Goal: Share content: Share content

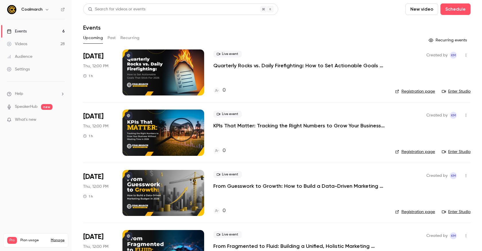
click at [113, 37] on button "Past" at bounding box center [112, 37] width 8 height 9
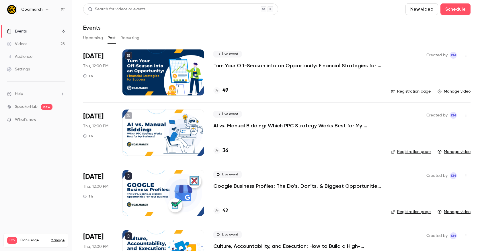
click at [312, 140] on div "Live event AI vs. Manual Bidding: Which PPC Strategy Works Best for My Business…" at bounding box center [298, 132] width 168 height 46
click at [352, 185] on p "Google Business Profiles: The Do’s, Don’ts, & Biggest Opportunities For Your Bu…" at bounding box center [298, 185] width 168 height 7
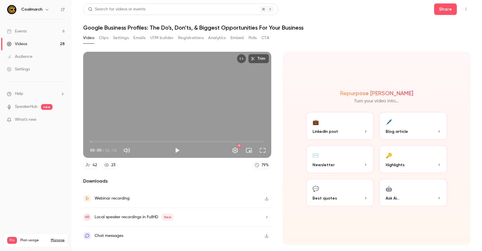
click at [360, 164] on p "Newsletter" at bounding box center [340, 165] width 55 height 6
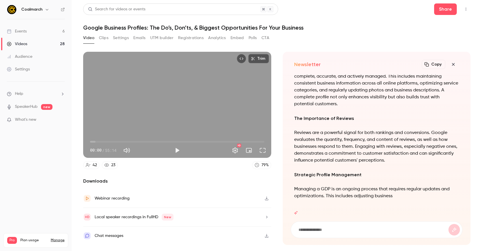
click at [396, 26] on h1 "Google Business Profiles: The Do’s, Don’ts, & Biggest Opportunities For Your Bu…" at bounding box center [277, 27] width 388 height 7
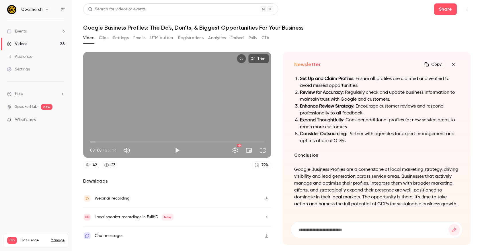
click at [363, 36] on div "Video Clips Settings Emails UTM builder Registrations Analytics Embed Polls CTA" at bounding box center [277, 38] width 388 height 11
drag, startPoint x: 372, startPoint y: 21, endPoint x: 153, endPoint y: 44, distance: 220.5
click at [371, 21] on header "Search for videos or events Share Google Business Profiles: The Do’s, Don’ts, &…" at bounding box center [277, 17] width 388 height 28
click at [31, 44] on link "Videos 28" at bounding box center [36, 44] width 72 height 13
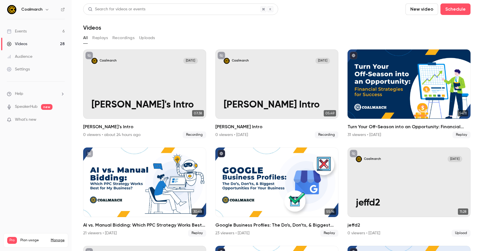
click at [100, 37] on button "Replays" at bounding box center [99, 37] width 15 height 9
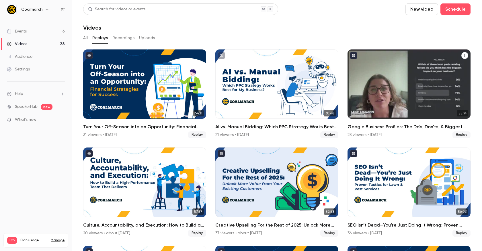
click at [464, 54] on icon "Google Business Profiles: The Do’s, Don’ts, & Biggest Opportunities For Your Bu…" at bounding box center [465, 55] width 3 height 3
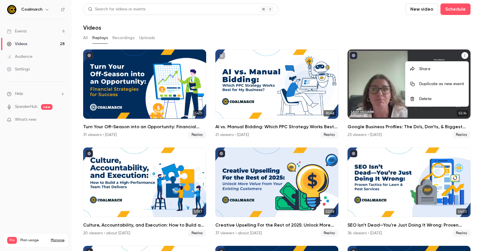
click at [435, 68] on div "Share" at bounding box center [442, 69] width 45 height 6
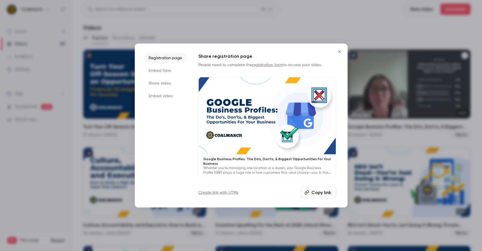
click at [319, 193] on button "Copy link" at bounding box center [318, 192] width 35 height 11
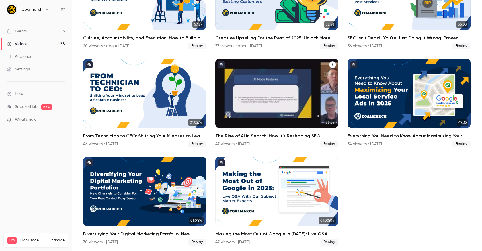
scroll to position [188, 0]
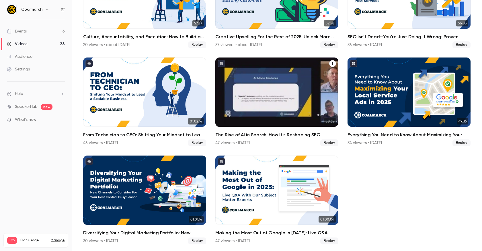
click at [333, 63] on icon "The Rise of AI in Search: How It’s Reshaping SEO Strategies" at bounding box center [332, 63] width 3 height 3
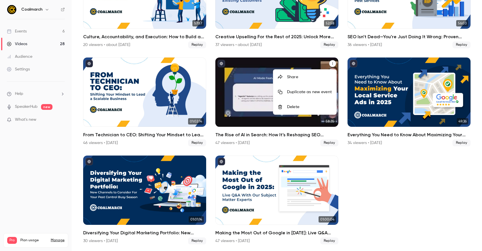
click at [309, 80] on li "Share" at bounding box center [305, 76] width 63 height 15
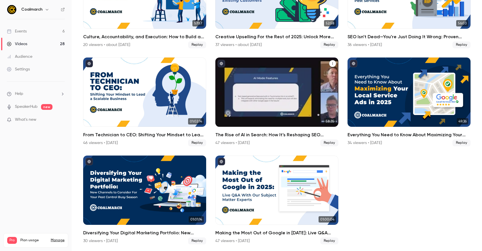
click at [331, 62] on icon "The Rise of AI in Search: How It’s Reshaping SEO Strategies" at bounding box center [332, 63] width 3 height 3
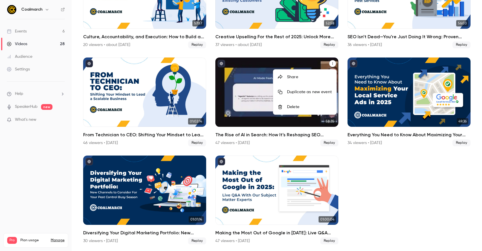
click at [323, 77] on div "Share" at bounding box center [309, 77] width 45 height 6
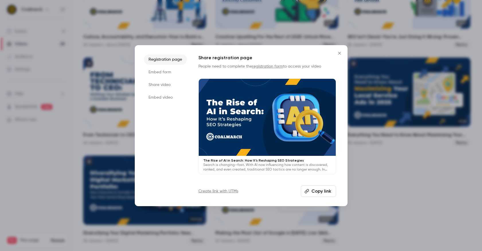
click at [325, 193] on button "Copy link" at bounding box center [318, 190] width 35 height 11
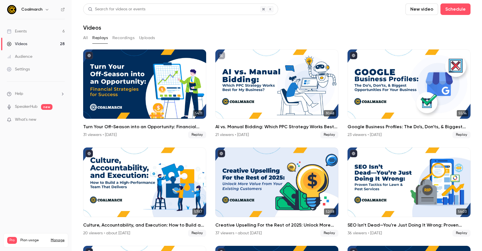
scroll to position [0, 0]
